Goal: Transaction & Acquisition: Obtain resource

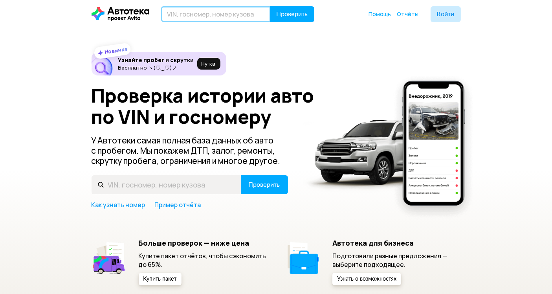
click at [199, 15] on input "text" at bounding box center [216, 14] width 110 height 16
paste input "[VEHICLE_IDENTIFICATION_NUMBER]"
type input "[VEHICLE_IDENTIFICATION_NUMBER]"
click at [217, 12] on input "text" at bounding box center [216, 14] width 110 height 16
paste input "[VEHICLE_IDENTIFICATION_NUMBER]"
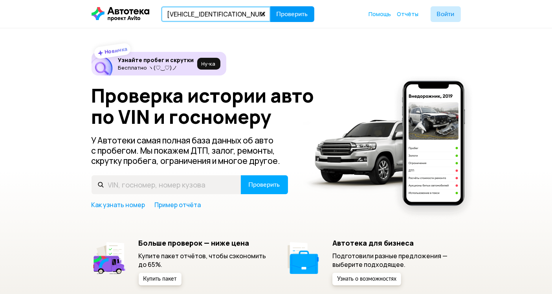
type input "[VEHICLE_IDENTIFICATION_NUMBER]"
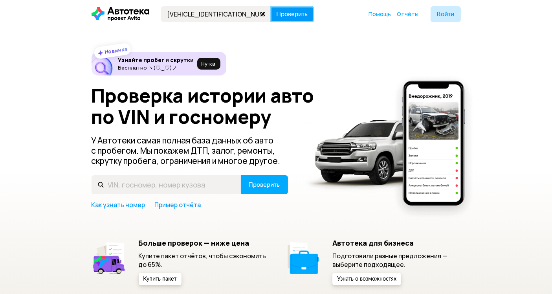
click at [291, 11] on span "Проверить" at bounding box center [291, 14] width 31 height 6
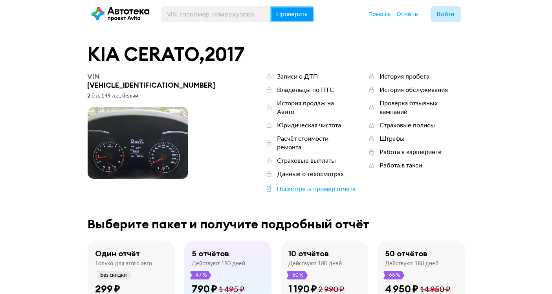
click at [300, 11] on span "Проверить" at bounding box center [291, 14] width 31 height 6
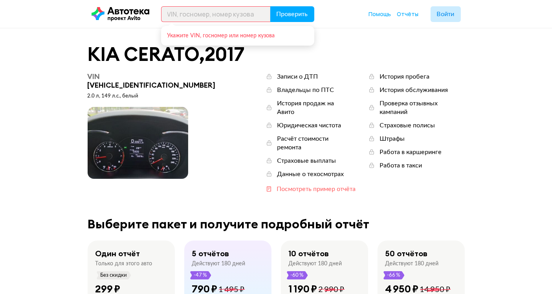
click at [284, 185] on div "Посмотреть пример отчёта" at bounding box center [315, 189] width 79 height 9
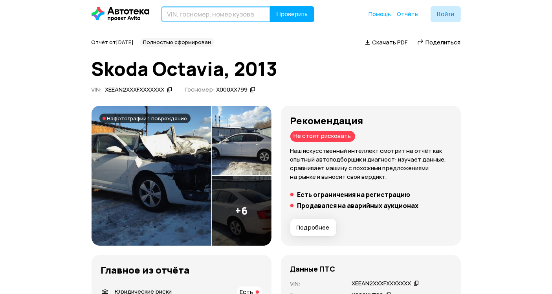
click at [216, 9] on input "text" at bounding box center [216, 14] width 110 height 16
paste input "[VEHICLE_IDENTIFICATION_NUMBER]"
type input "[VEHICLE_IDENTIFICATION_NUMBER]"
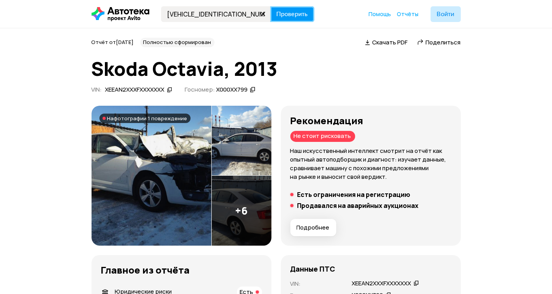
click at [295, 17] on span "Проверить" at bounding box center [291, 14] width 31 height 6
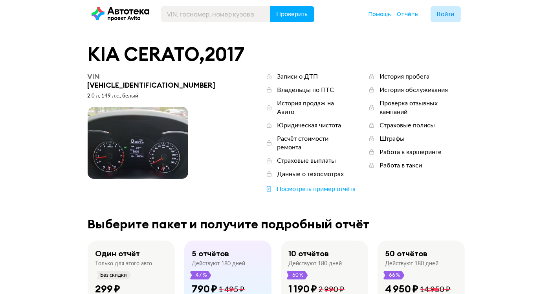
click at [113, 16] on icon at bounding box center [120, 14] width 58 height 14
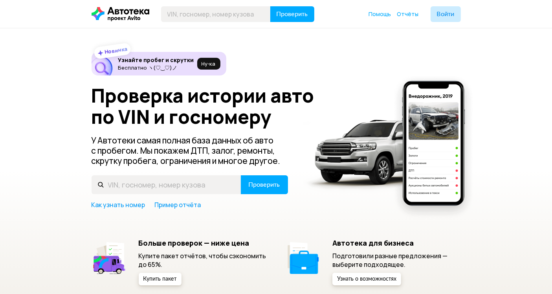
click at [107, 15] on icon at bounding box center [120, 14] width 58 height 14
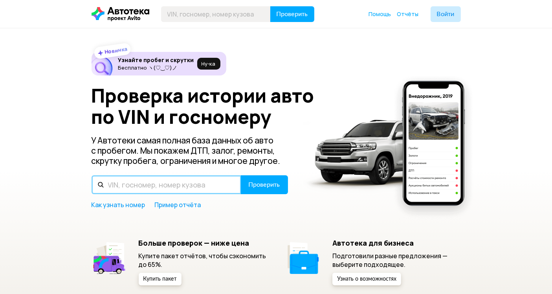
click at [180, 184] on input "text" at bounding box center [166, 184] width 150 height 19
paste input "[VEHICLE_IDENTIFICATION_NUMBER]"
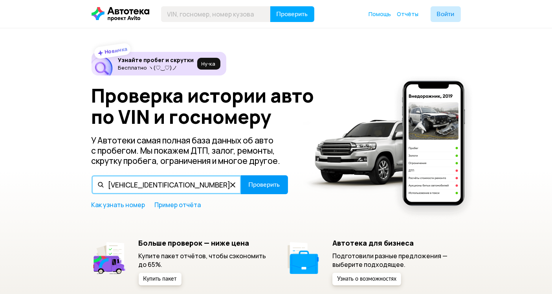
type input "[VEHICLE_IDENTIFICATION_NUMBER]"
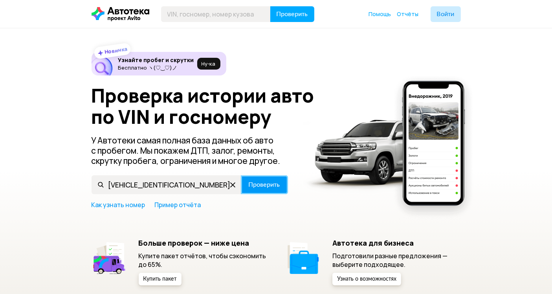
click at [271, 184] on span "Проверить" at bounding box center [264, 184] width 31 height 6
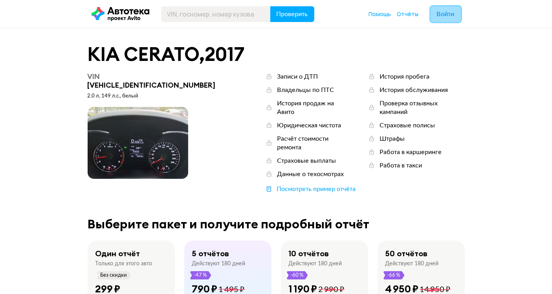
click at [437, 11] on span "Войти" at bounding box center [446, 14] width 18 height 6
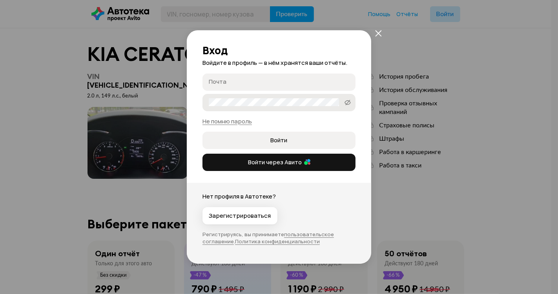
type input "[EMAIL_ADDRESS][DOMAIN_NAME]"
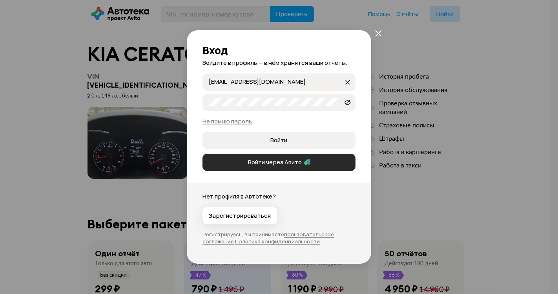
click at [293, 163] on span "Войти через Авито" at bounding box center [275, 162] width 57 height 8
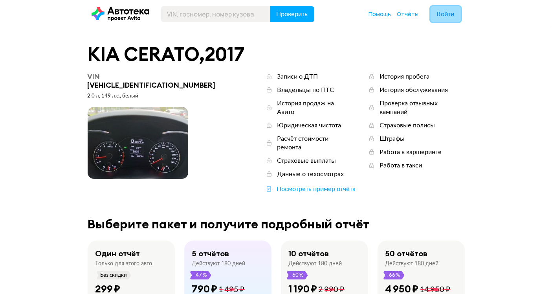
click at [441, 13] on span "Войти" at bounding box center [446, 14] width 18 height 6
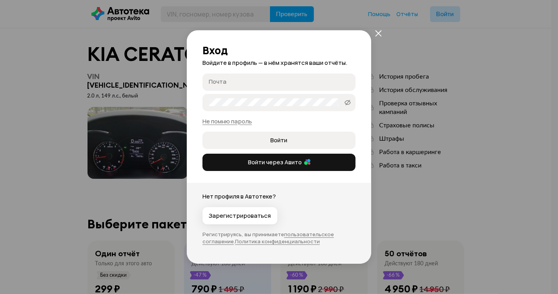
type input "[EMAIL_ADDRESS][DOMAIN_NAME]"
click at [259, 139] on span "Войти" at bounding box center [279, 140] width 140 height 8
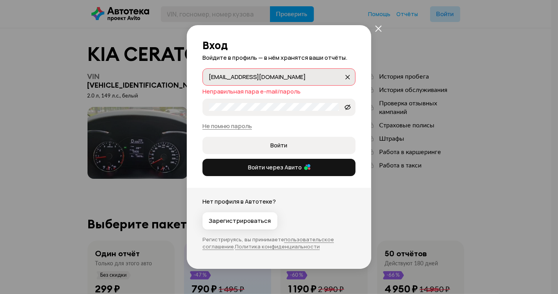
click at [287, 77] on input "[EMAIL_ADDRESS][DOMAIN_NAME]" at bounding box center [276, 77] width 135 height 8
click at [282, 145] on span "Войти" at bounding box center [279, 145] width 17 height 8
click at [285, 78] on input "[EMAIL_ADDRESS][DOMAIN_NAME]" at bounding box center [276, 77] width 135 height 8
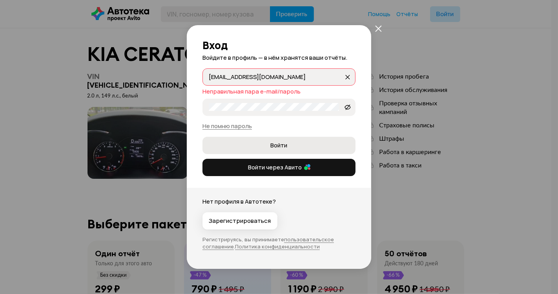
click at [267, 144] on span "Войти" at bounding box center [279, 145] width 140 height 8
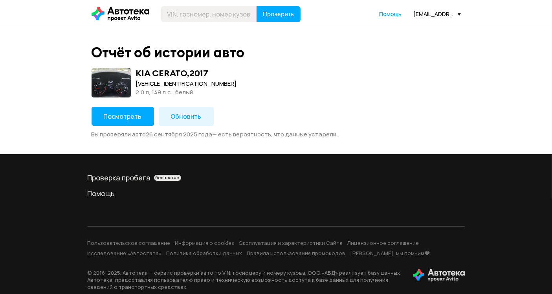
click at [137, 121] on button "Посмотреть" at bounding box center [122, 116] width 62 height 19
